Goal: Task Accomplishment & Management: Manage account settings

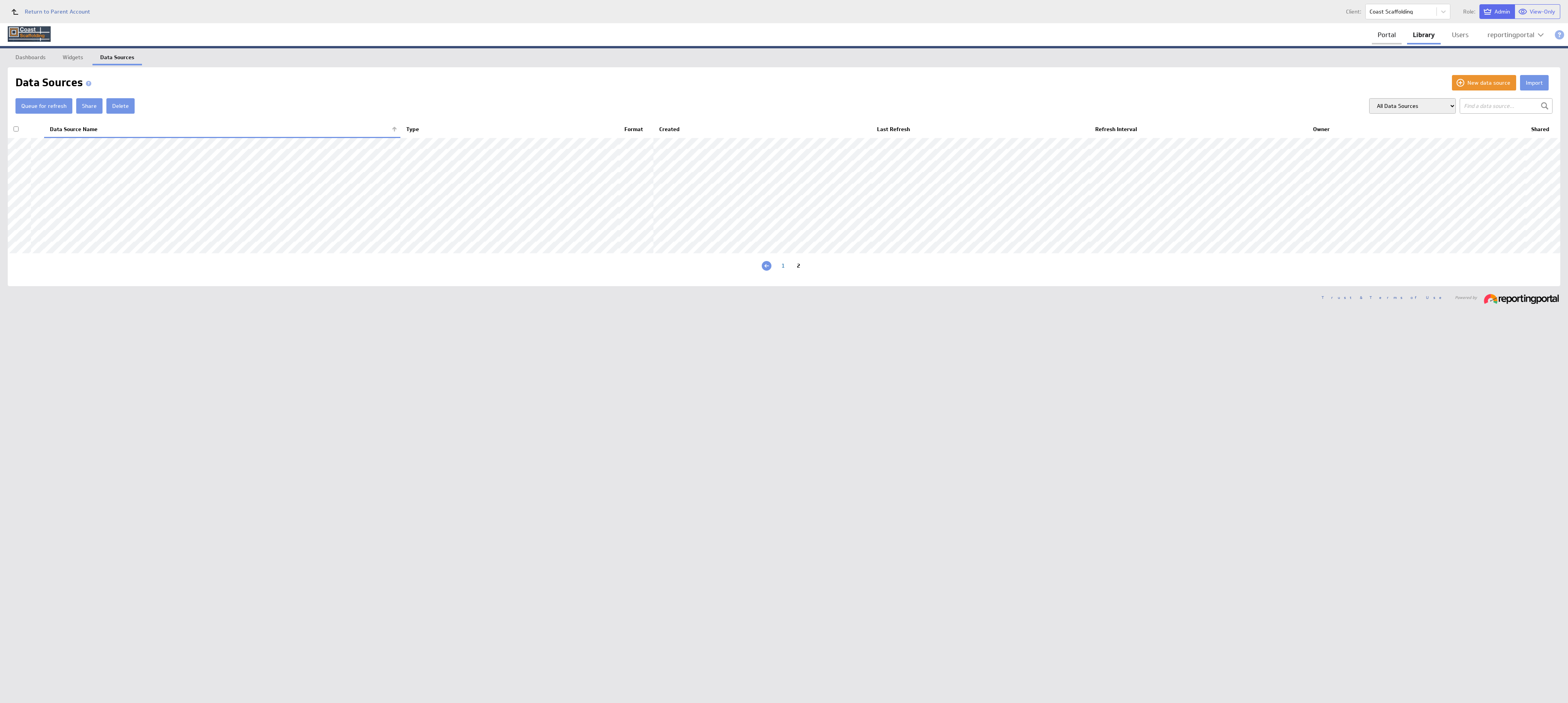
click at [1388, 34] on link "Portal" at bounding box center [1386, 35] width 29 height 16
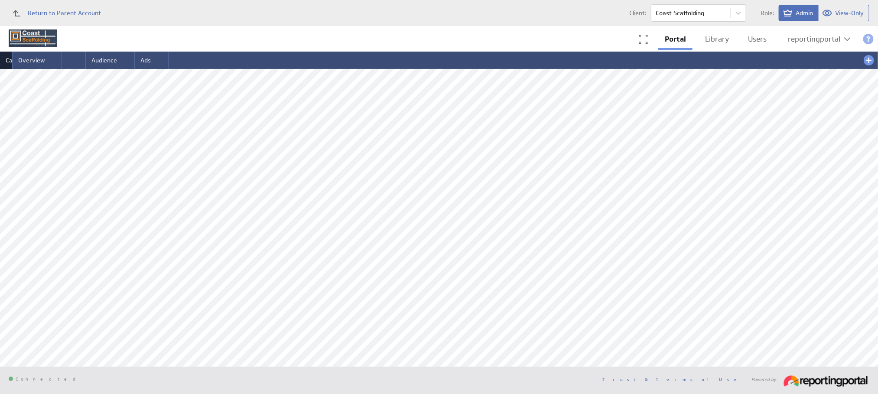
drag, startPoint x: 0, startPoint y: 0, endPoint x: 18, endPoint y: 44, distance: 47.8
drag, startPoint x: 98, startPoint y: 62, endPoint x: 172, endPoint y: 65, distance: 74.6
drag, startPoint x: 91, startPoint y: 59, endPoint x: 65, endPoint y: 58, distance: 26.0
click at [16, 58] on span "Overview" at bounding box center [19, 60] width 27 height 8
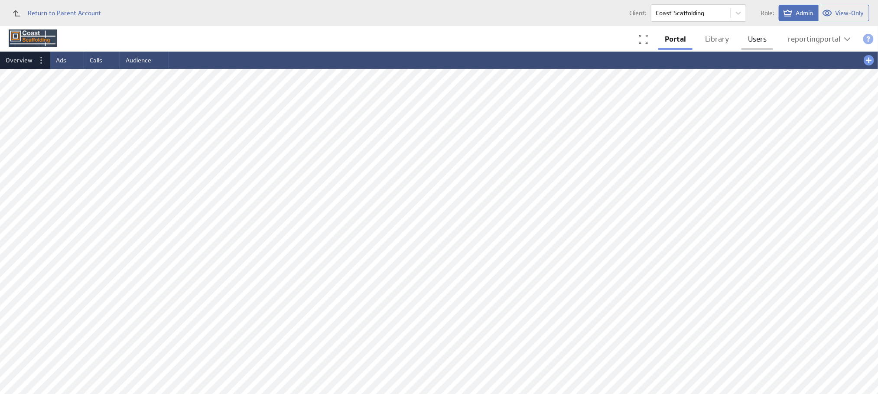
click at [759, 39] on link "Users" at bounding box center [758, 39] width 32 height 18
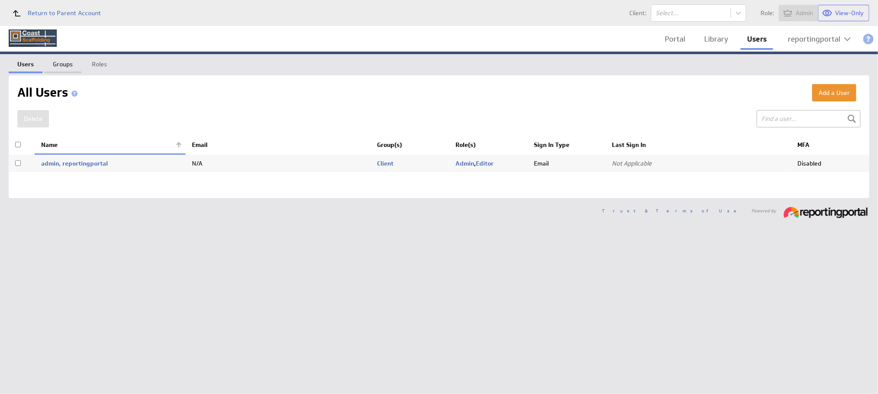
click at [59, 62] on link "Groups" at bounding box center [62, 62] width 37 height 17
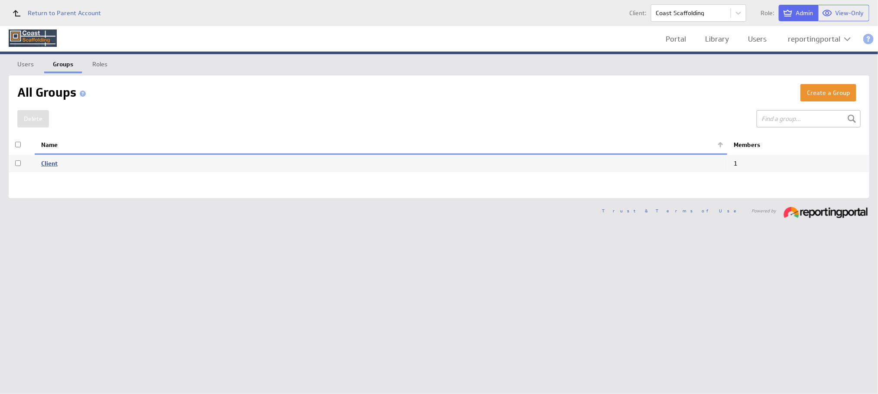
click at [47, 163] on link "Client" at bounding box center [49, 164] width 16 height 8
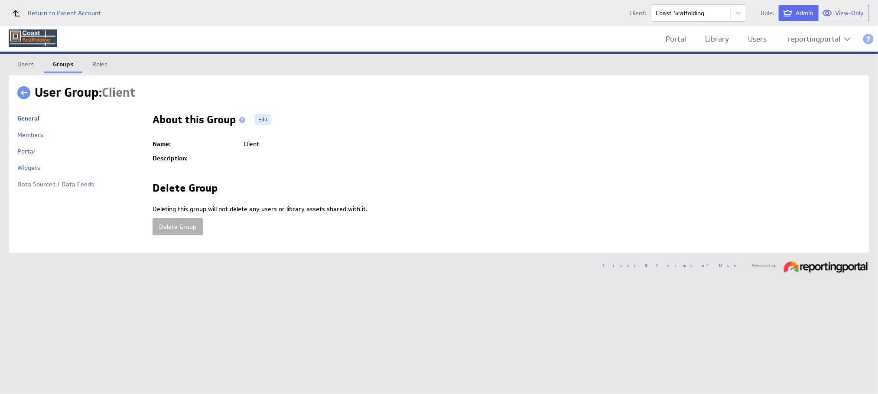
click at [25, 149] on link "Portal" at bounding box center [25, 151] width 17 height 8
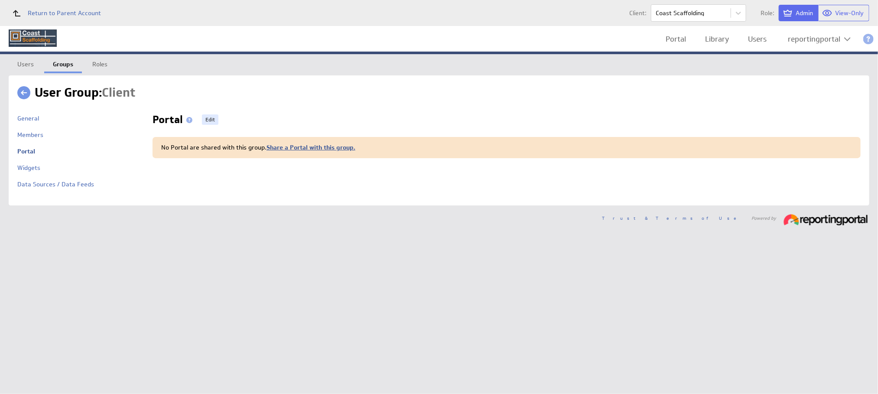
click at [286, 146] on link "Share a Portal with this group." at bounding box center [311, 147] width 89 height 8
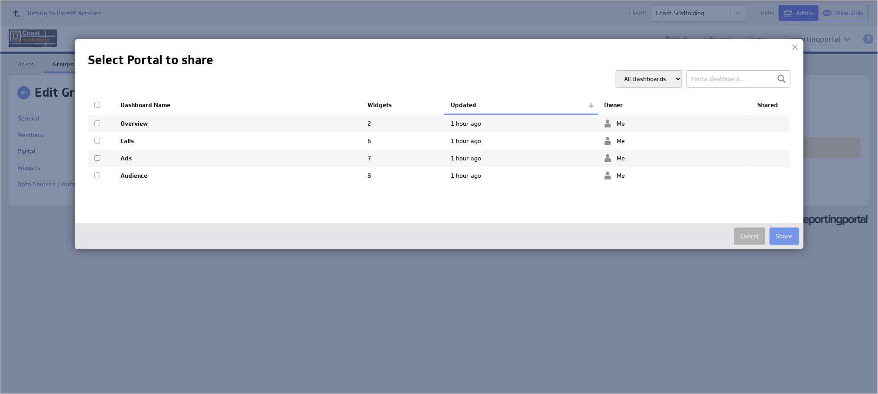
click at [98, 104] on input "checkbox" at bounding box center [98, 105] width 6 height 6
checkbox input "true"
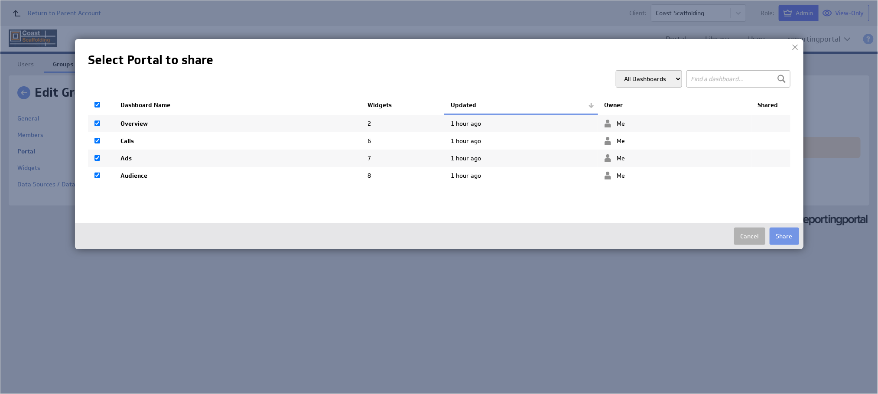
checkbox input "true"
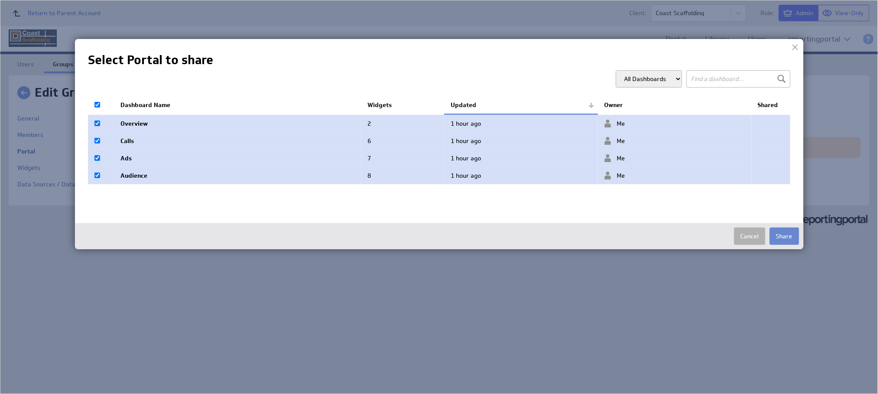
click at [781, 234] on button "Share" at bounding box center [784, 236] width 29 height 17
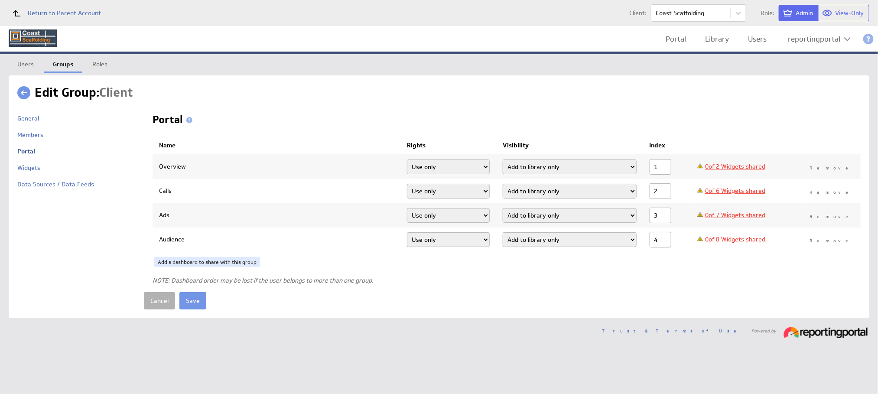
click at [515, 168] on select "Add dashboard (required) Add dashboard Add to library only" at bounding box center [570, 167] width 134 height 15
select select "3"
click at [511, 160] on select "Add dashboard (required) Add dashboard Add to library only" at bounding box center [570, 167] width 134 height 15
click at [541, 192] on select "Add dashboard (required) Add dashboard Add to library only" at bounding box center [570, 191] width 134 height 15
select select "3"
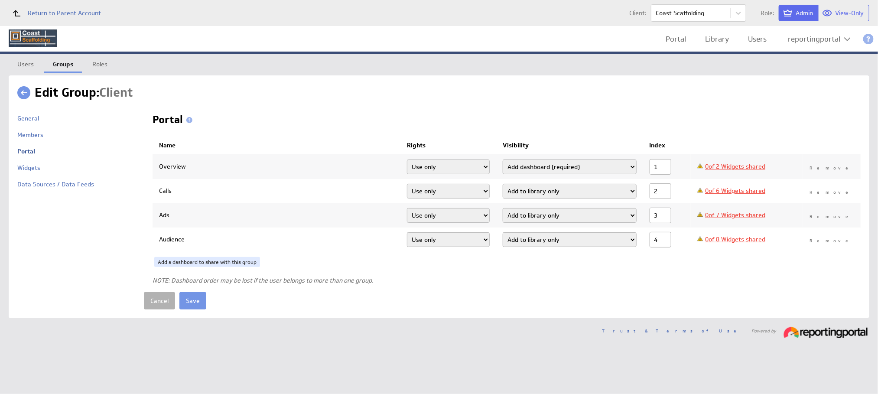
click at [511, 184] on select "Add dashboard (required) Add dashboard Add to library only" at bounding box center [570, 191] width 134 height 15
click at [533, 213] on select "Add dashboard (required) Add dashboard Add to library only" at bounding box center [570, 215] width 134 height 15
select select "3"
click at [511, 208] on select "Add dashboard (required) Add dashboard Add to library only" at bounding box center [570, 215] width 134 height 15
click at [540, 241] on select "Add dashboard (required) Add dashboard Add to library only" at bounding box center [570, 239] width 134 height 15
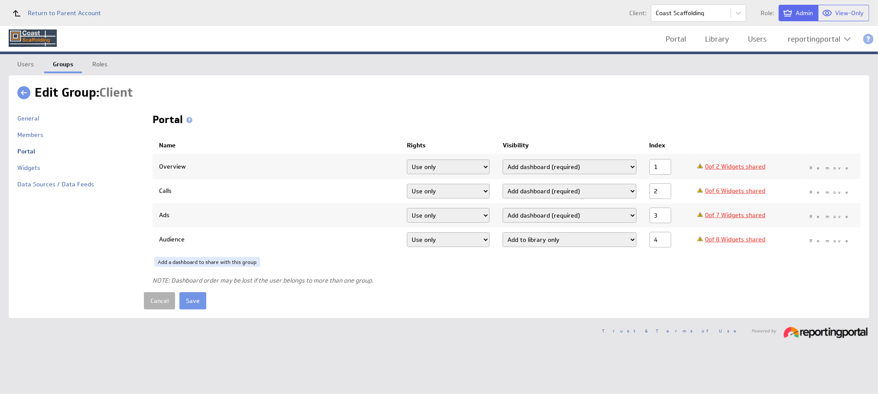
select select "3"
click at [511, 232] on select "Add dashboard (required) Add dashboard Add to library only" at bounding box center [570, 239] width 134 height 15
click at [741, 164] on link "0 of 2 Widgets shared" at bounding box center [735, 167] width 60 height 8
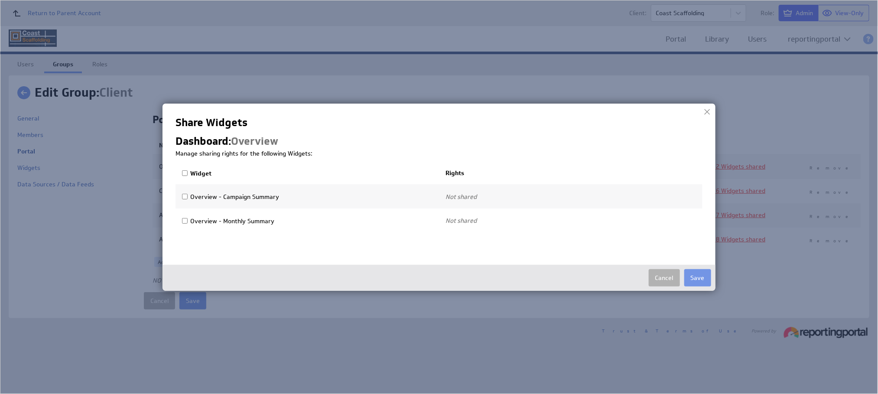
click at [187, 173] on input "Widget" at bounding box center [185, 173] width 6 height 6
checkbox input "true"
select select"] "0a3e8cce3ca65ea8fa05da0cbd20f7d5:use"
checkbox input "true"
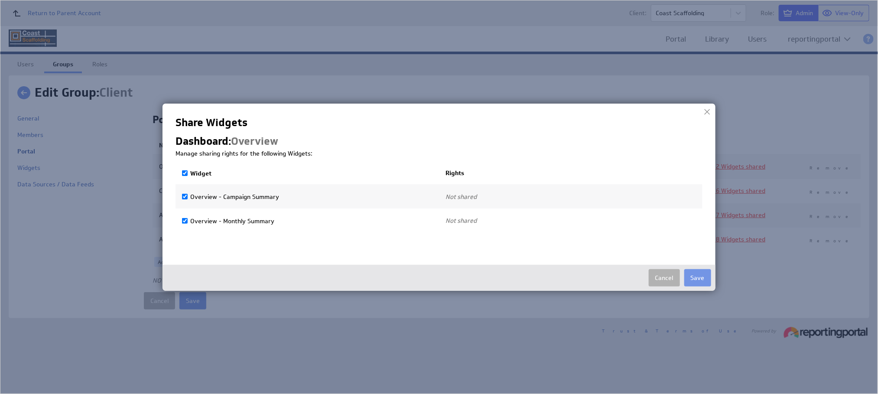
select select"] "9039981f223d8811878276bf3b45eecf:use"
click at [698, 277] on button "Save" at bounding box center [698, 277] width 27 height 17
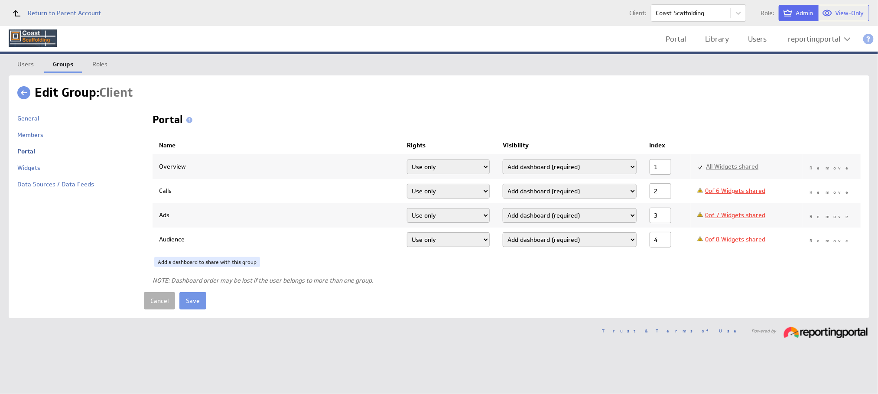
click at [737, 192] on link "0 of 6 Widgets shared" at bounding box center [735, 191] width 60 height 8
checkbox input "false"
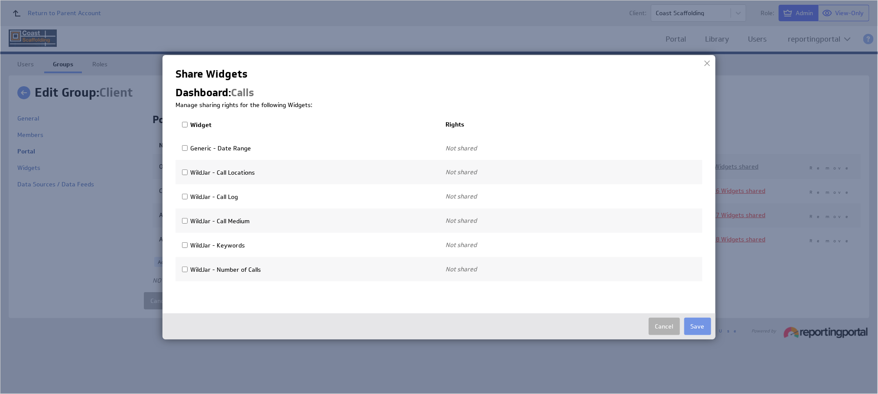
click at [183, 126] on input "Widget" at bounding box center [185, 125] width 6 height 6
checkbox input "true"
select select"] "16276e5af82d7ded20a9e9bea3bbac99:use"
checkbox input "true"
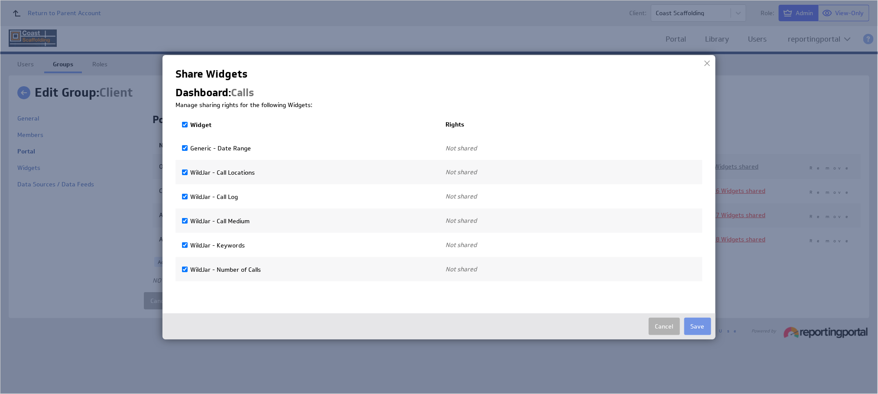
select select"] "783ec487f48d26077405f06b75e345ae:use"
checkbox input "true"
select select"] "09ad8bf2869d7cf3764c533ead2b0232:use"
checkbox input "true"
select select"] "09280a18b4665647187268bd83aaaab3:use"
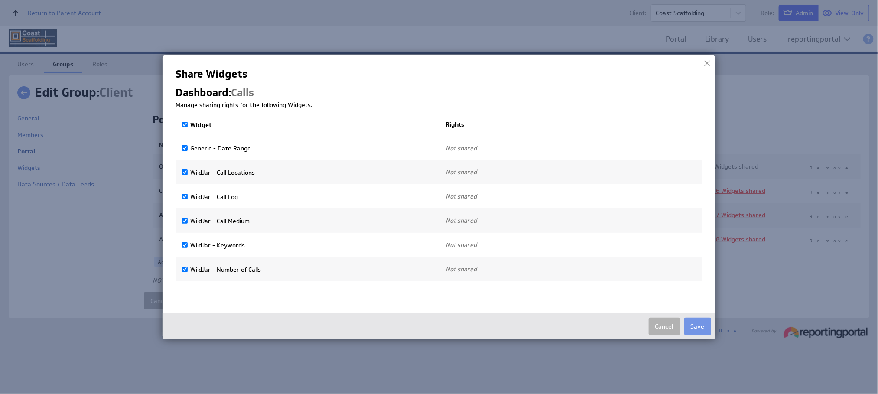
checkbox input "true"
select select"] "61fec10e8ed29adacea3ef1ab04417d9:use"
checkbox input "true"
select select"] "04187f7223f979886fe9fa5d50d033b6:use"
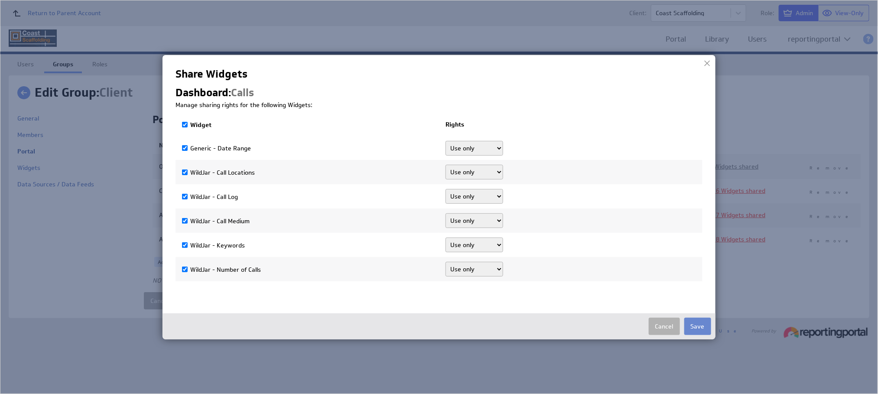
click at [694, 319] on button "Save" at bounding box center [698, 326] width 27 height 17
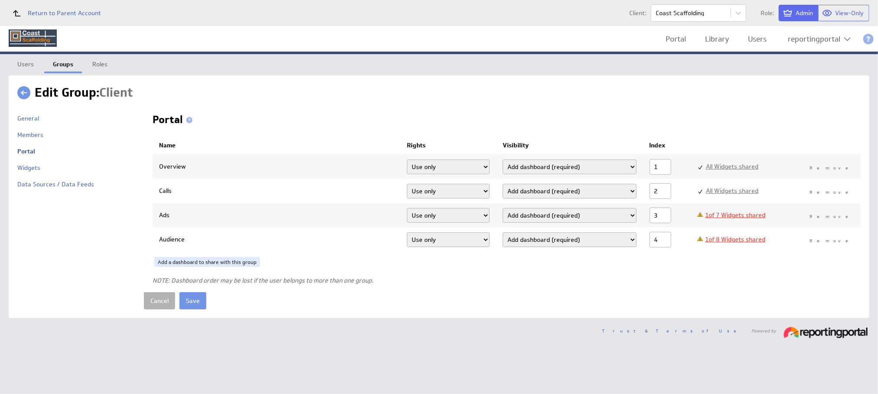
click at [736, 215] on link "1 of 7 Widgets shared" at bounding box center [735, 215] width 60 height 8
select select"] "16276e5af82d7ded20a9e9bea3bbac99:0"
checkbox input "false"
checkbox input "true"
select select"] "16276e5af82d7ded20a9e9bea3bbac99:use"
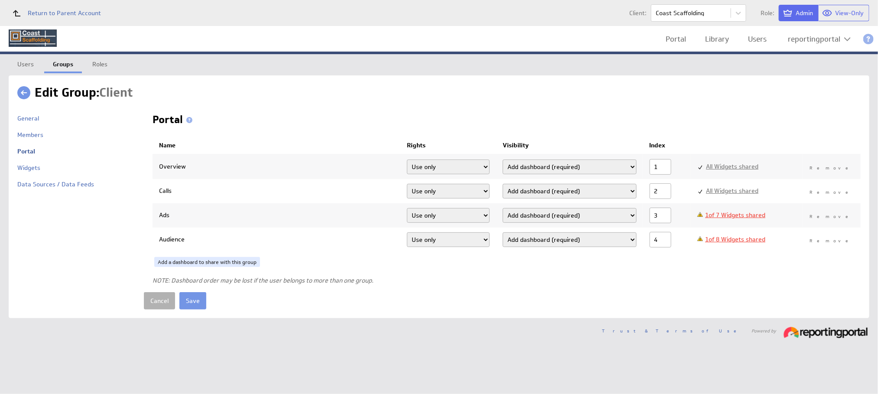
select select"] "16276e5af82d7ded20a9e9bea3bbac99:use"
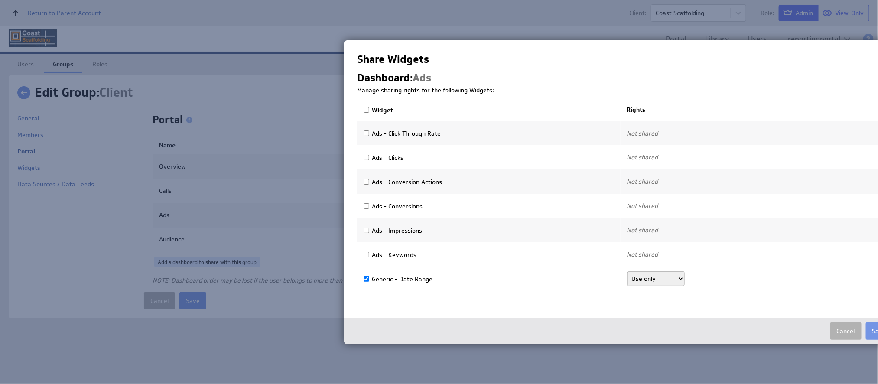
click at [367, 108] on input "Widget" at bounding box center [367, 110] width 6 height 6
checkbox input "true"
select select"] "c9d8f2d6d5a5ef79165d484ac6e56b22:use"
checkbox input "true"
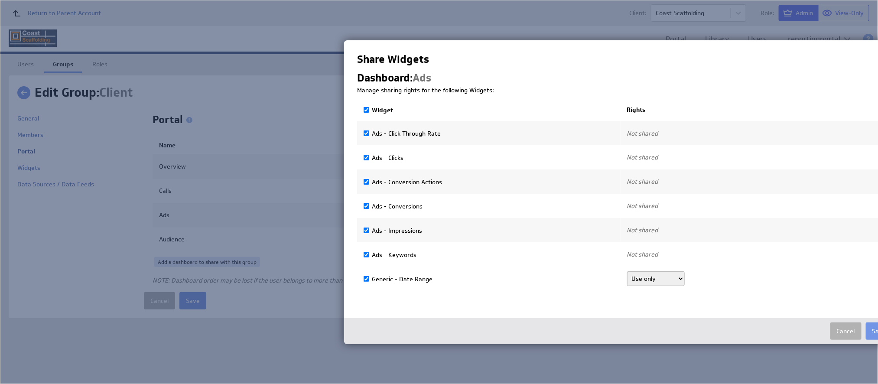
select select"] "9fafae1269b5458a54cfa74e74d5e2d0:use"
checkbox input "true"
select select"] "cd4ac4bfb773a050ad8beb678097f0ff:use"
checkbox input "true"
select select"] "0d4f5fbb237253bea4a2d0941022b3ed:use"
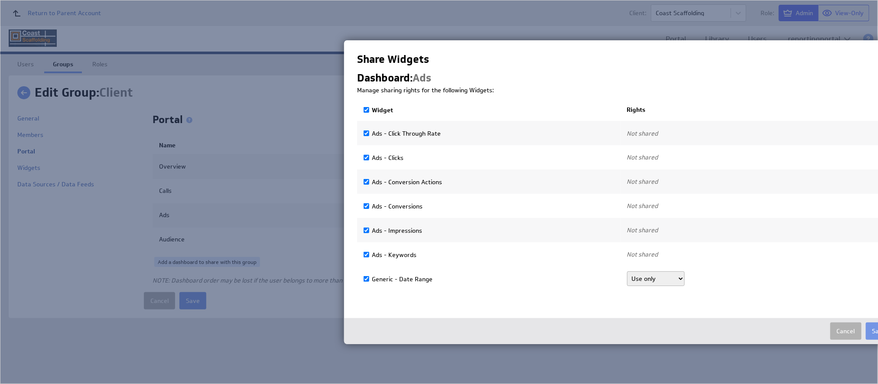
checkbox input "true"
select select"] "86db6d3b2d9259e1b7e91cdba2163f3e:use"
checkbox input "true"
select select"] "6fb7b7031aaeb19f6c43450262fa35fc:use"
click at [873, 329] on button "Save" at bounding box center [879, 331] width 27 height 17
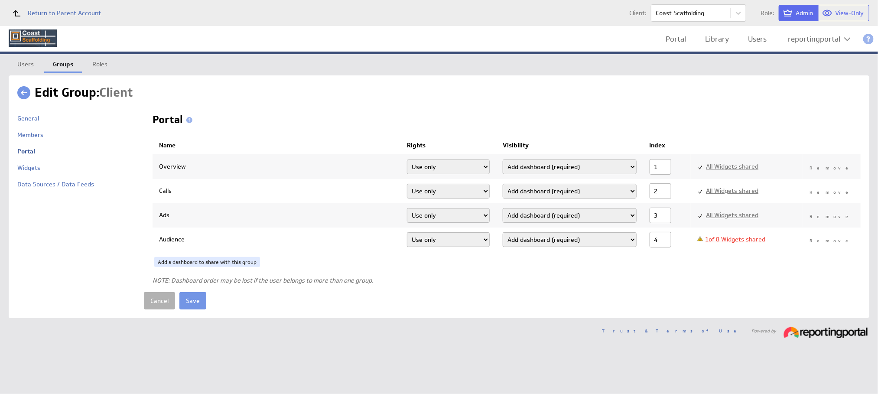
click at [737, 242] on link "1 of 8 Widgets shared" at bounding box center [735, 239] width 60 height 8
select select"] "9a533a608aae49223a293ea6719317d7:0"
select select"] "ada895b44f4aacb7da4fbe4df2f17b9b:0"
select select"] "298e7e73255ce6ee9e441d74a7de54a2:0"
select select"] "67baa5b05b1f93364875edd40630ef50:0"
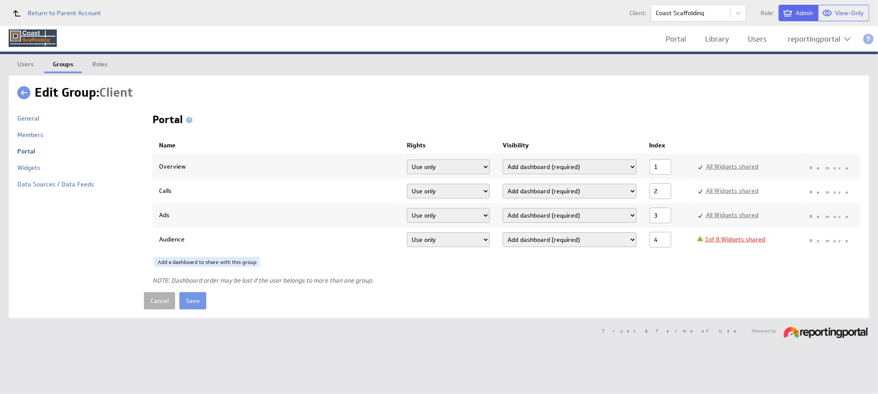
select select"] "016f209368e3720d8d5542fa38bdae85:0"
select select"] "41b278839089b76231314705b10b4089:0"
select select"] "5337d55bd0bbe10a0a2f3b85f9218537:0"
select select"] "16276e5af82d7ded20a9e9bea3bbac99:0"
checkbox input "false"
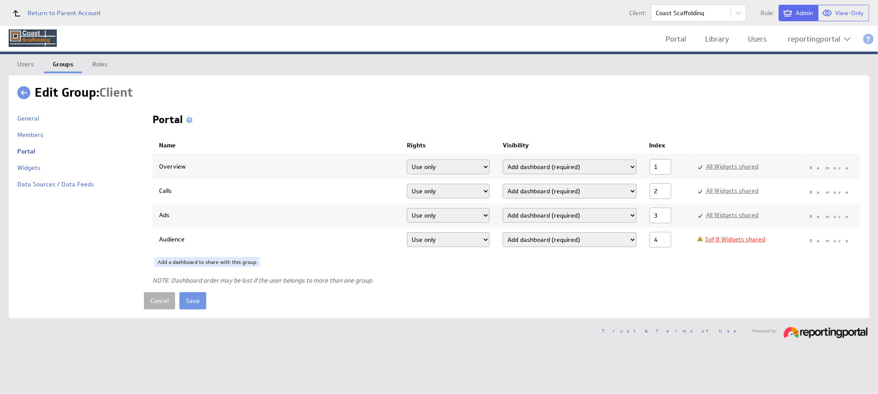
checkbox input "true"
select select"] "16276e5af82d7ded20a9e9bea3bbac99:use"
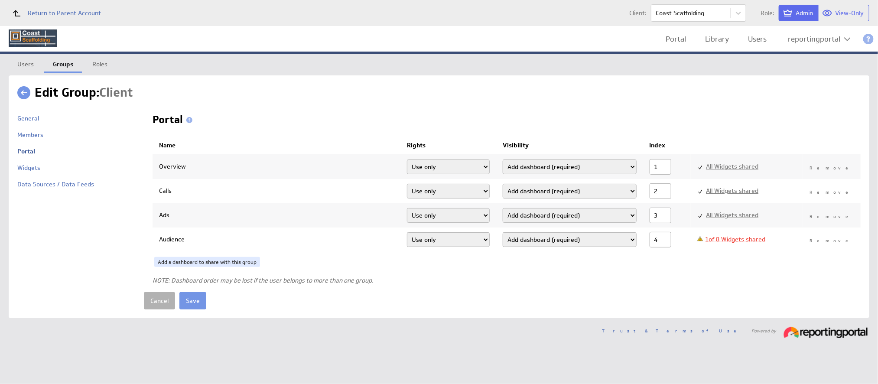
select select"] "16276e5af82d7ded20a9e9bea3bbac99:use"
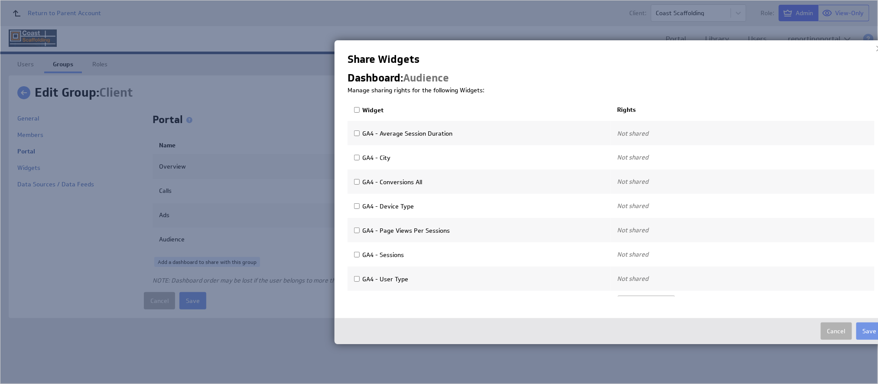
click at [355, 108] on input "Widget" at bounding box center [357, 110] width 6 height 6
checkbox input "true"
select select"] "9a533a608aae49223a293ea6719317d7:use"
checkbox input "true"
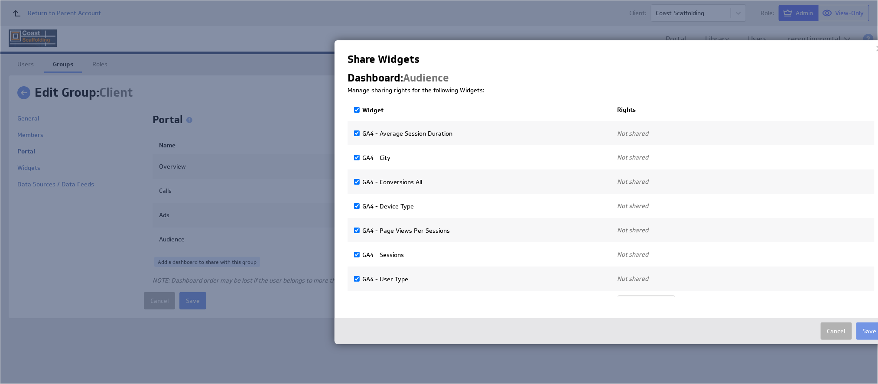
select select"] "ada895b44f4aacb7da4fbe4df2f17b9b:use"
checkbox input "true"
select select"] "298e7e73255ce6ee9e441d74a7de54a2:use"
checkbox input "true"
select select"] "67baa5b05b1f93364875edd40630ef50:use"
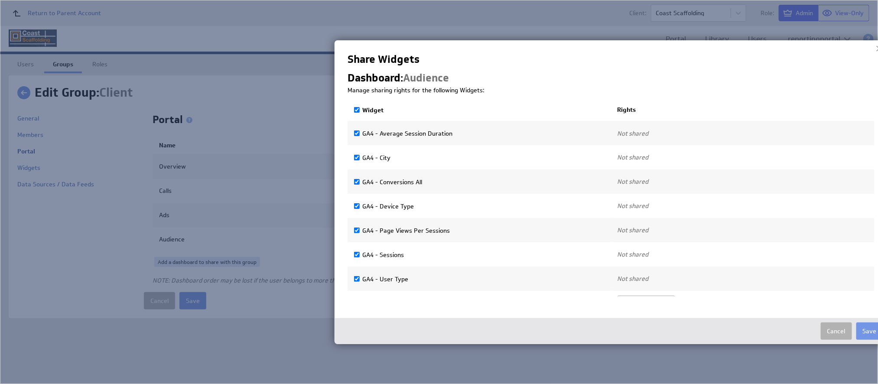
checkbox input "true"
select select"] "016f209368e3720d8d5542fa38bdae85:use"
checkbox input "true"
select select"] "41b278839089b76231314705b10b4089:use"
checkbox input "true"
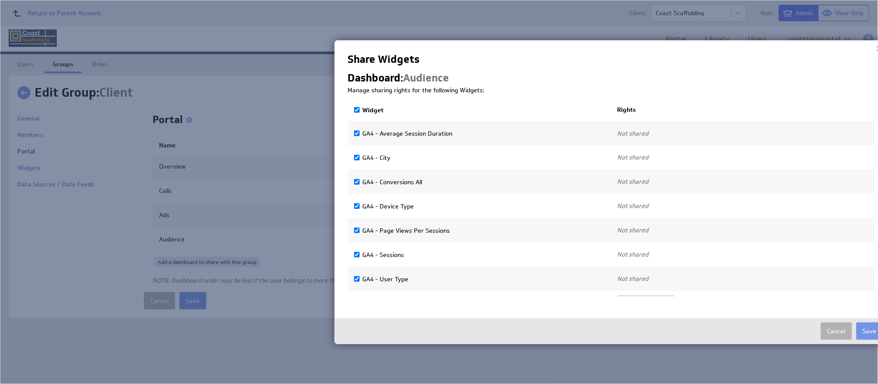
select select"] "5337d55bd0bbe10a0a2f3b85f9218537:use"
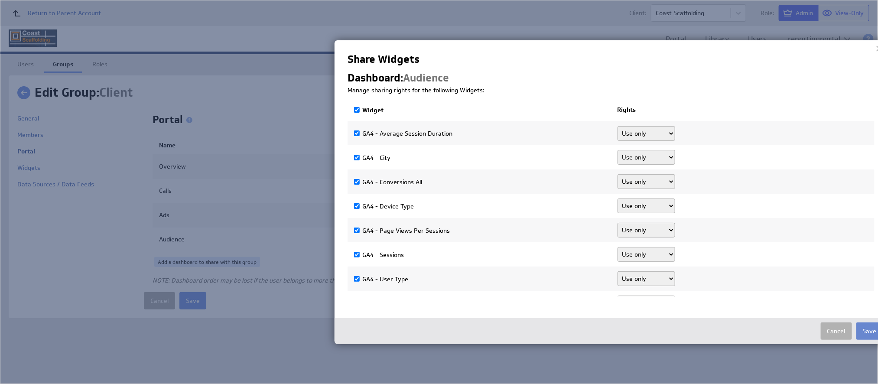
click at [865, 326] on button "Save" at bounding box center [870, 331] width 27 height 17
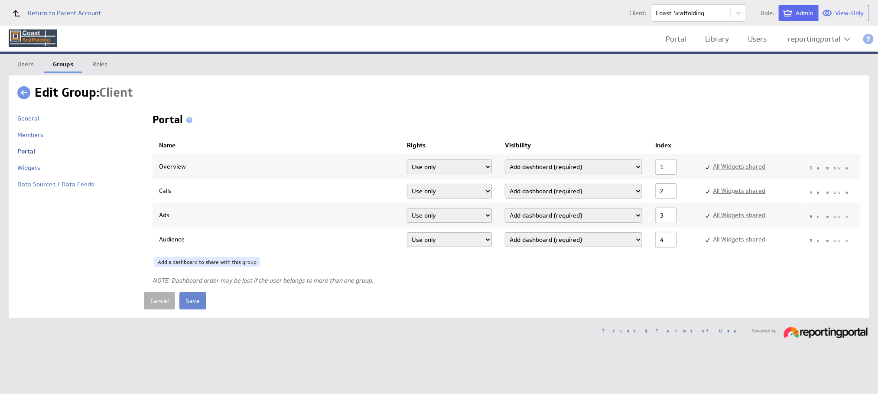
click at [189, 306] on input "Save" at bounding box center [192, 300] width 27 height 17
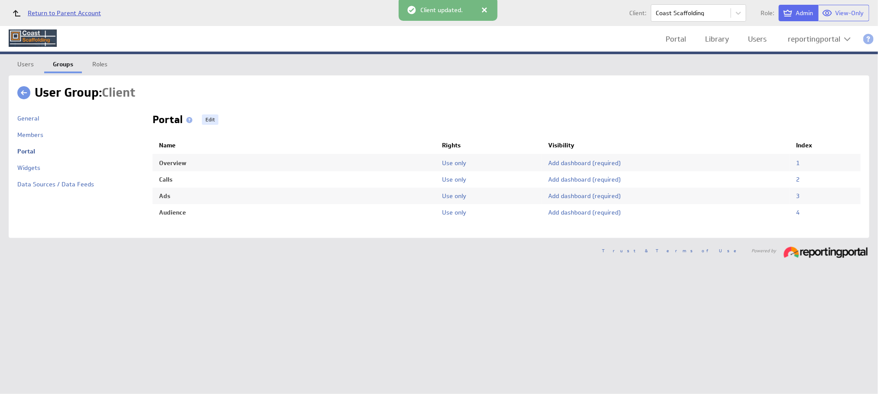
click at [70, 10] on span "Return to Parent Account" at bounding box center [64, 13] width 73 height 6
